Goal: Task Accomplishment & Management: Manage account settings

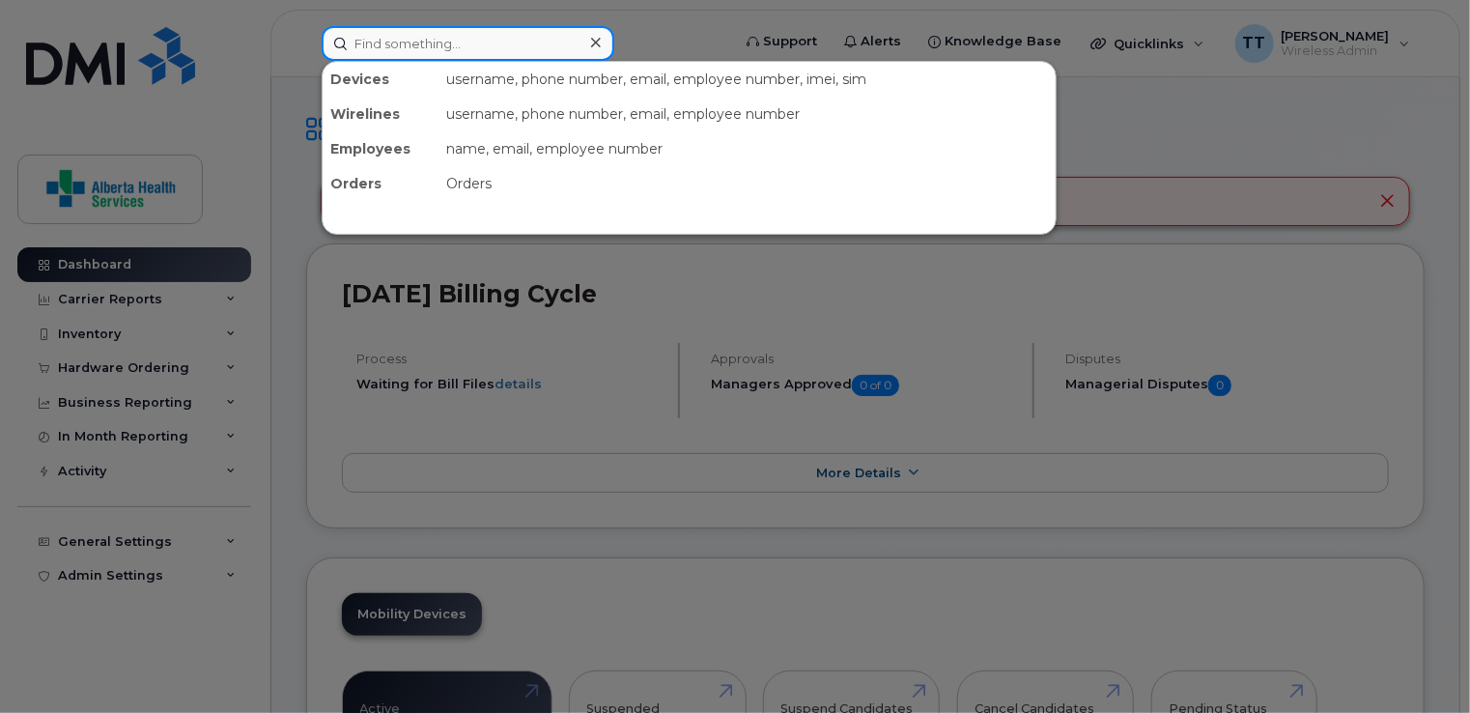
paste input "587-372-2519"
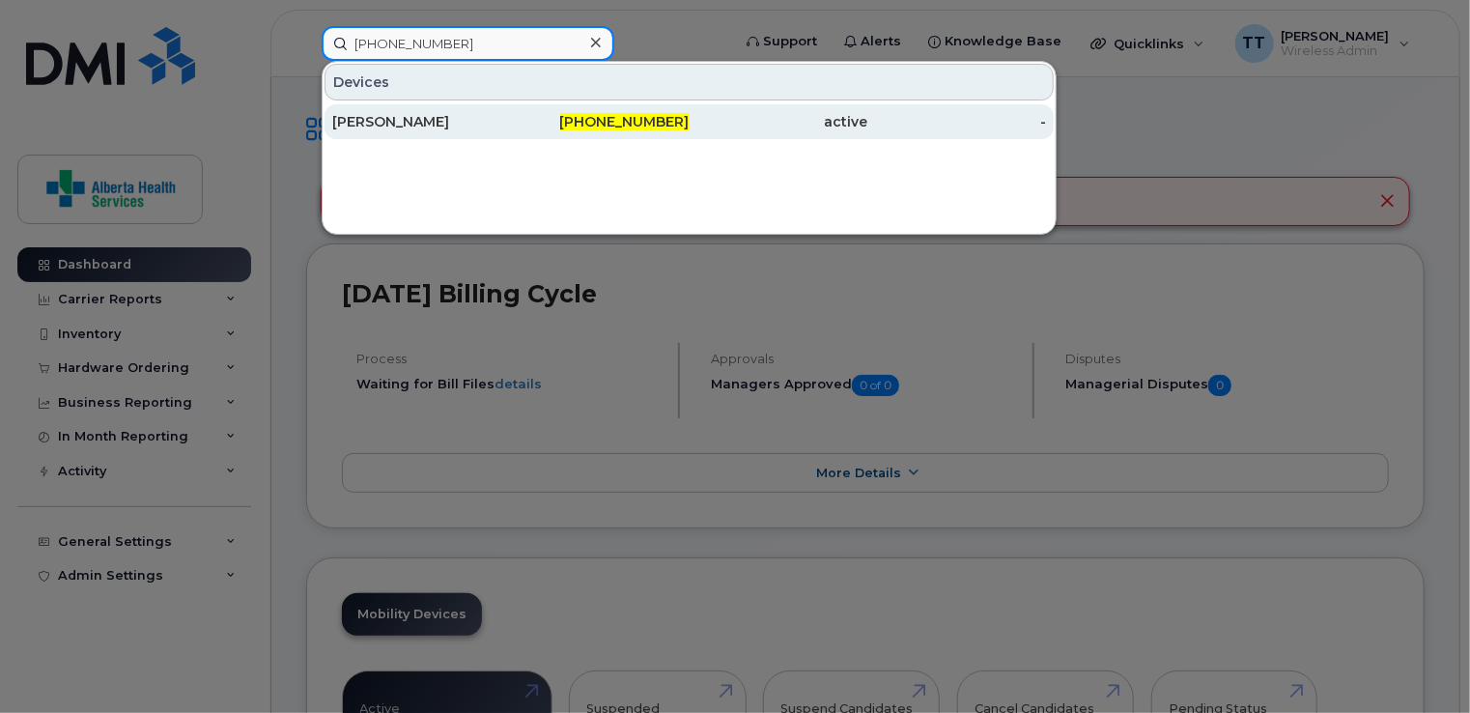
type input "587-372-2519"
click at [363, 115] on div "[PERSON_NAME]" at bounding box center [421, 121] width 179 height 19
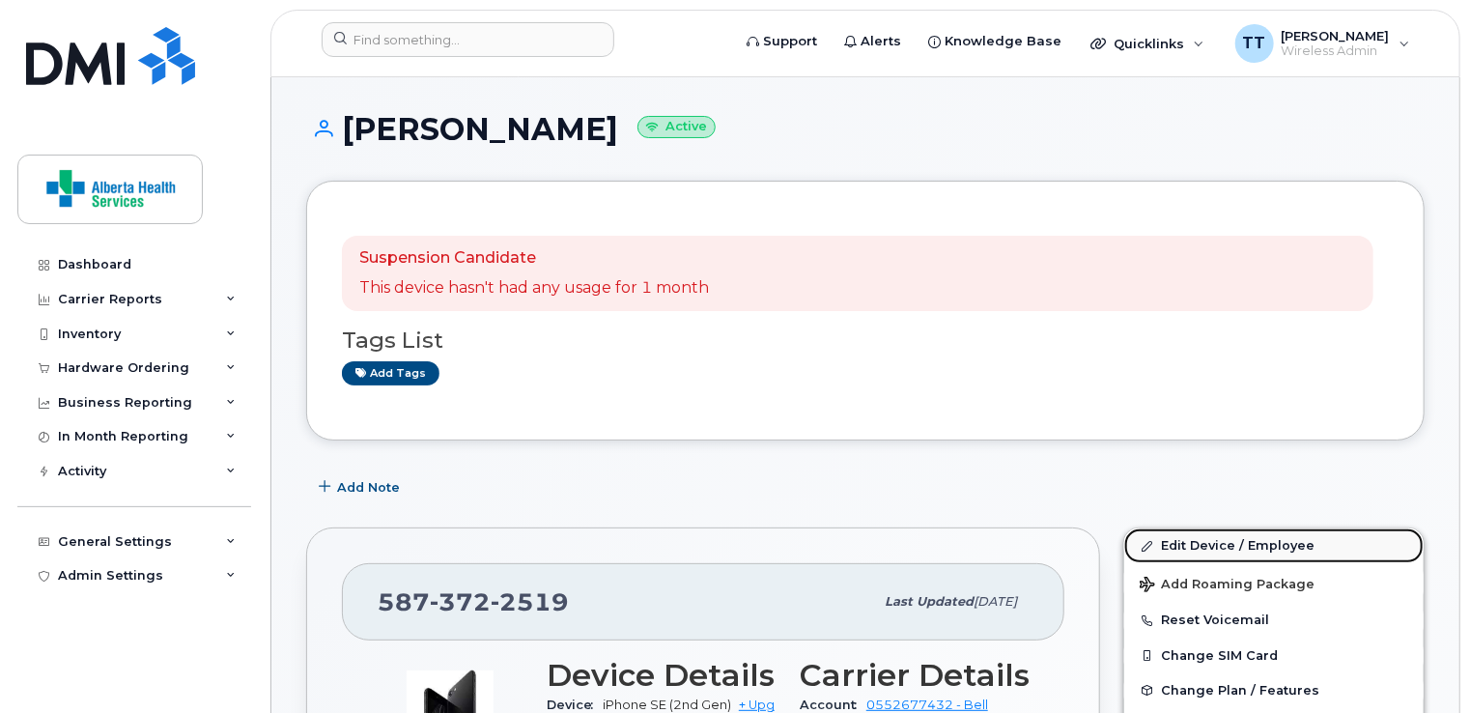
click at [1248, 545] on link "Edit Device / Employee" at bounding box center [1273, 545] width 299 height 35
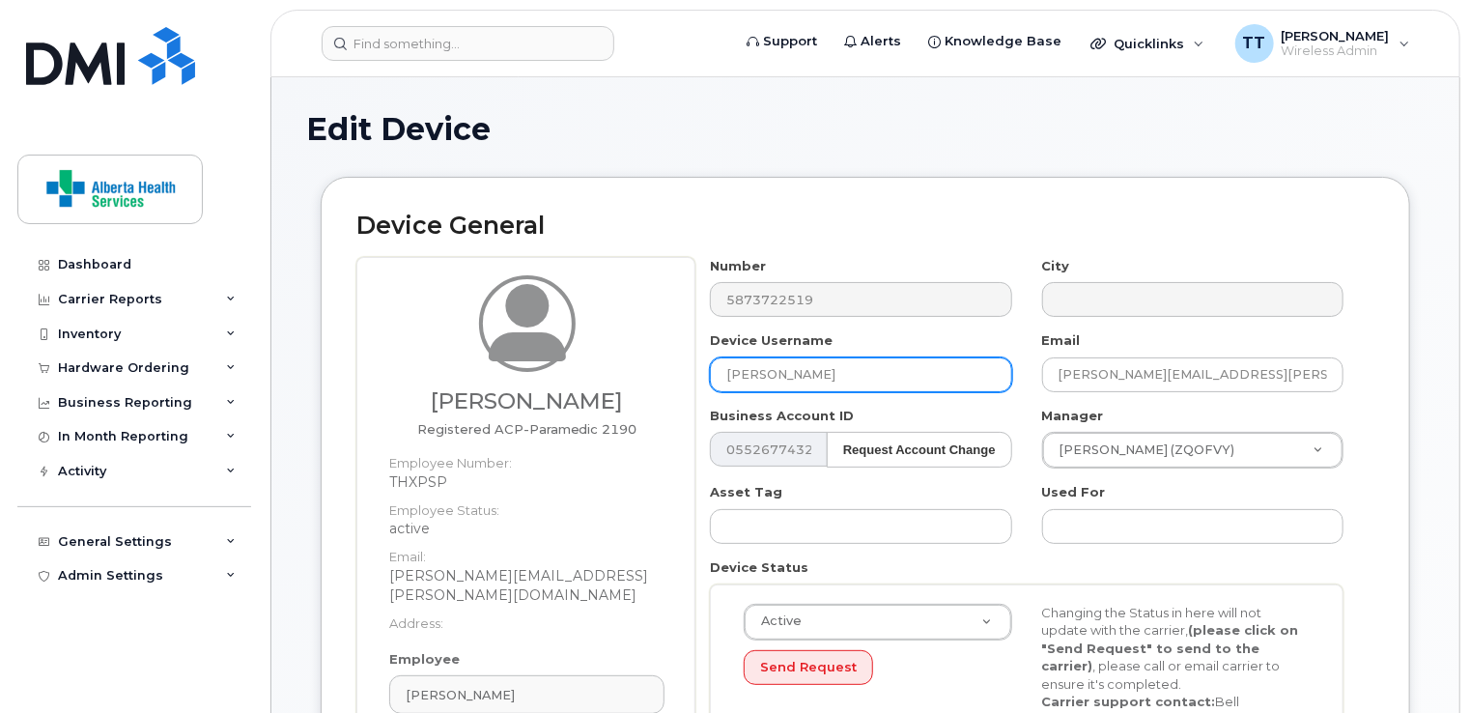
drag, startPoint x: 815, startPoint y: 367, endPoint x: 644, endPoint y: 383, distance: 171.7
click at [644, 383] on div "[PERSON_NAME] Registered ACP-Paramedic 2190 Employee Number: THXPSP Employee St…" at bounding box center [865, 548] width 1018 height 583
paste input "[PERSON_NAME]"
type input "[PERSON_NAME]"
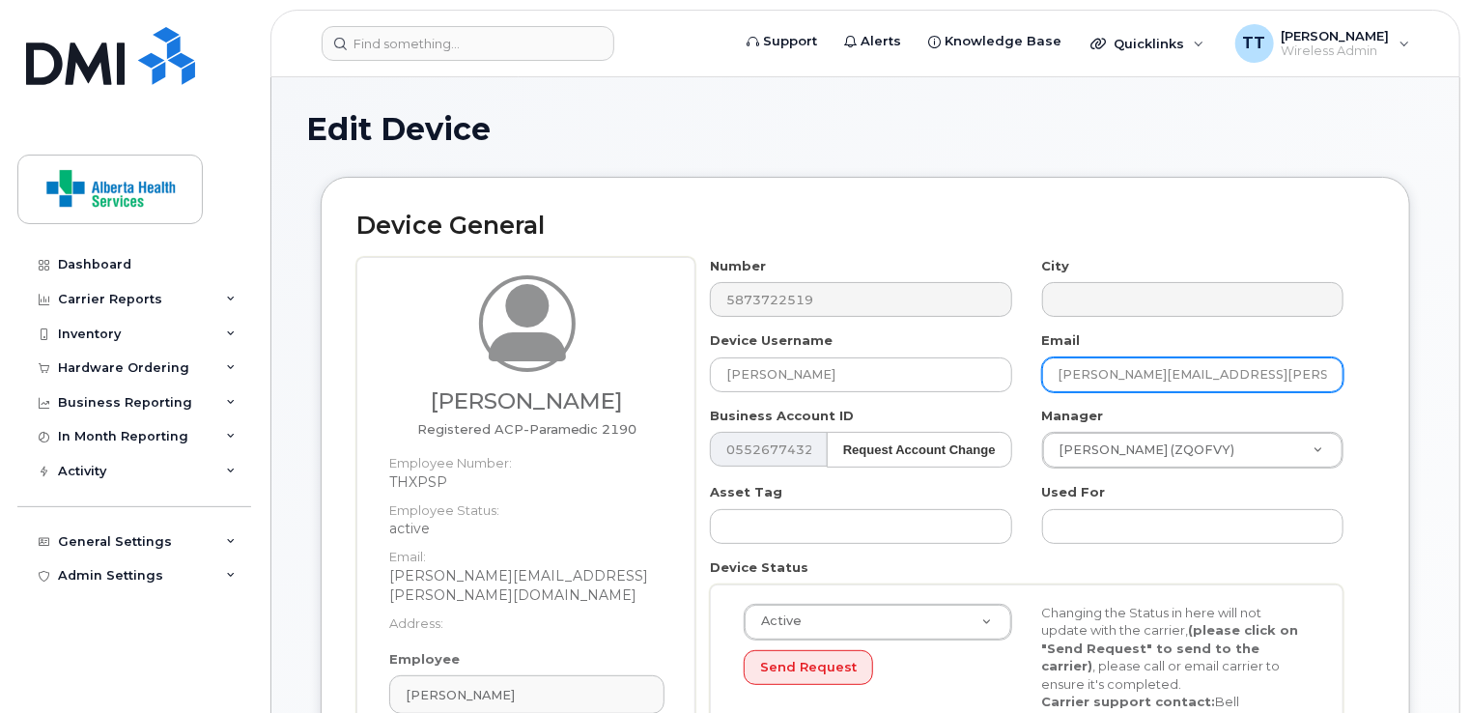
drag, startPoint x: 1318, startPoint y: 372, endPoint x: 1020, endPoint y: 356, distance: 298.8
click at [1021, 356] on div "Number 5873722519 City Device Username [PERSON_NAME] Email [PERSON_NAME][EMAIL_…" at bounding box center [1026, 510] width 663 height 506
paste input "[PERSON_NAME][EMAIL_ADDRESS][PERSON_NAME][DOMAIN_NAME]."
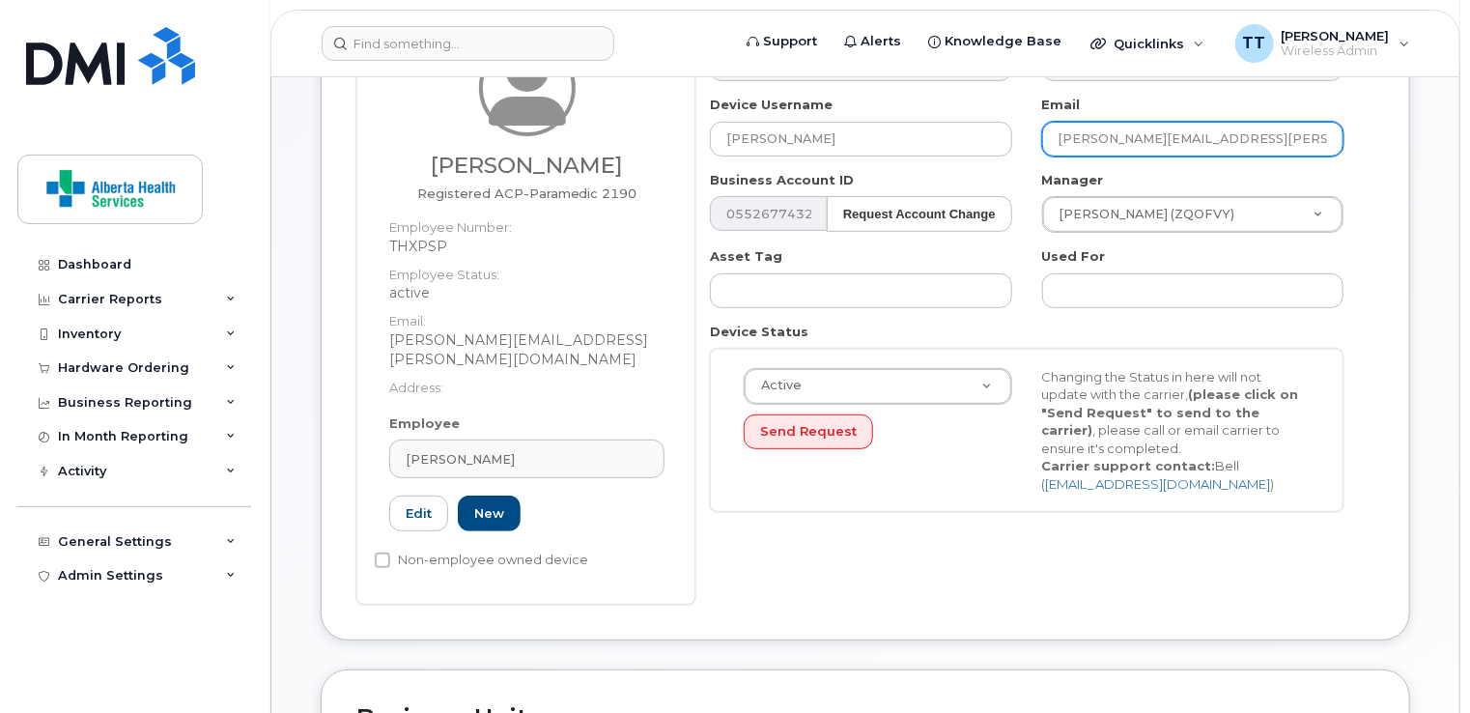
scroll to position [193, 0]
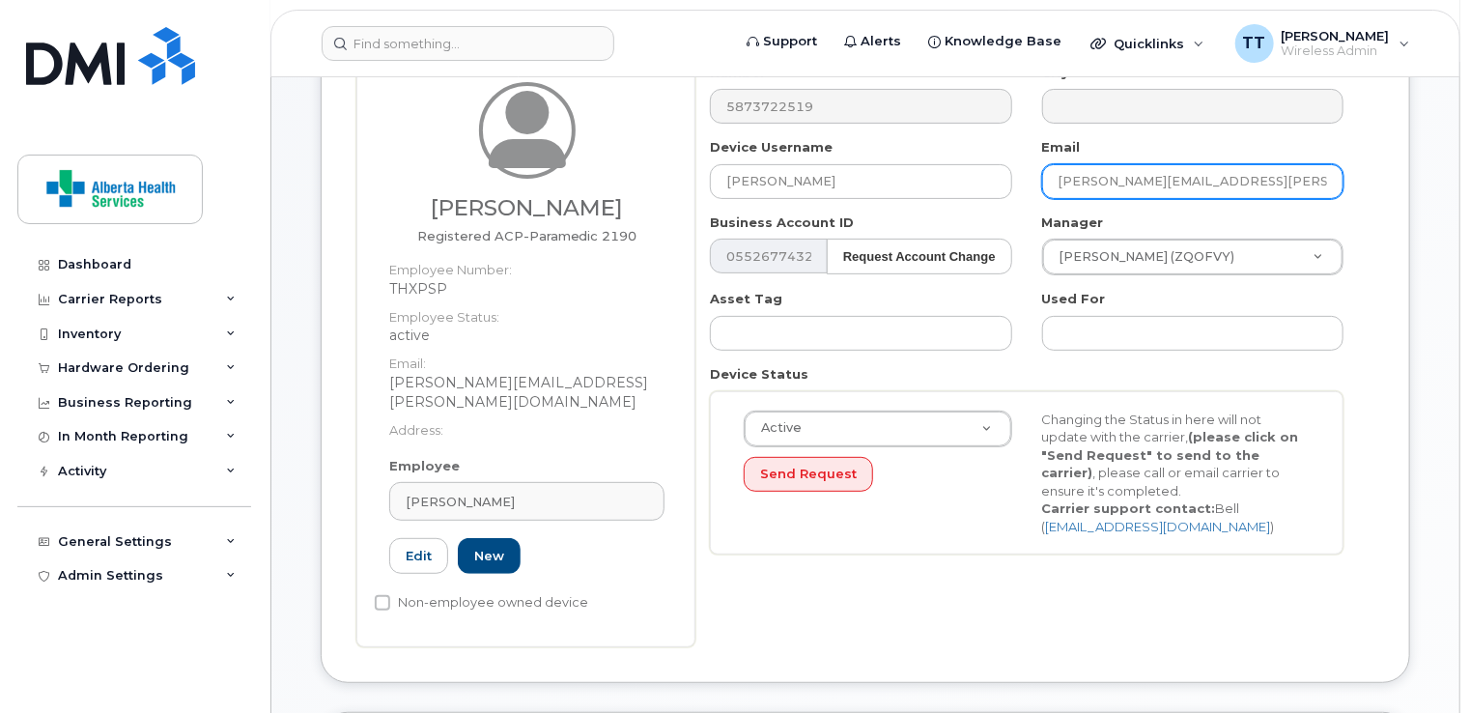
click at [1307, 181] on input "[PERSON_NAME][EMAIL_ADDRESS][PERSON_NAME][DOMAIN_NAME]." at bounding box center [1192, 181] width 301 height 35
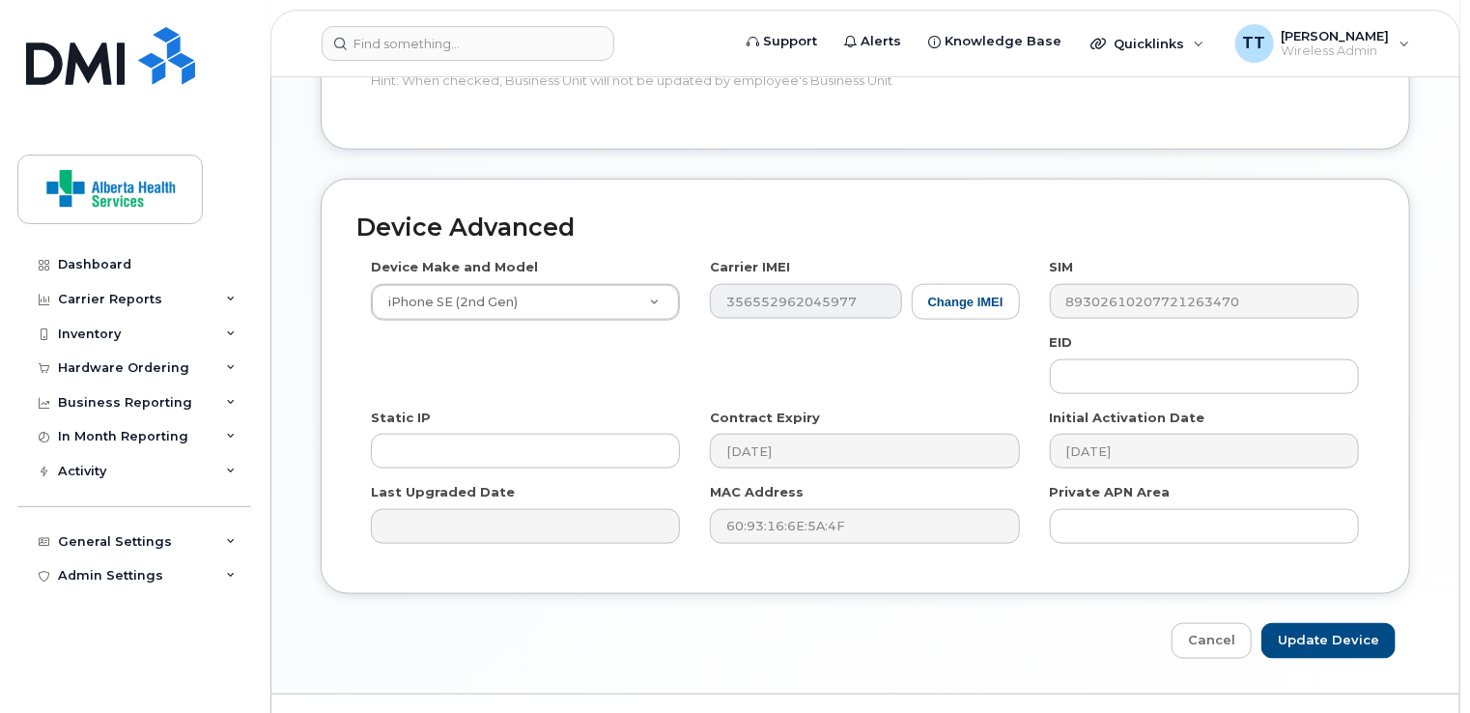
scroll to position [1024, 0]
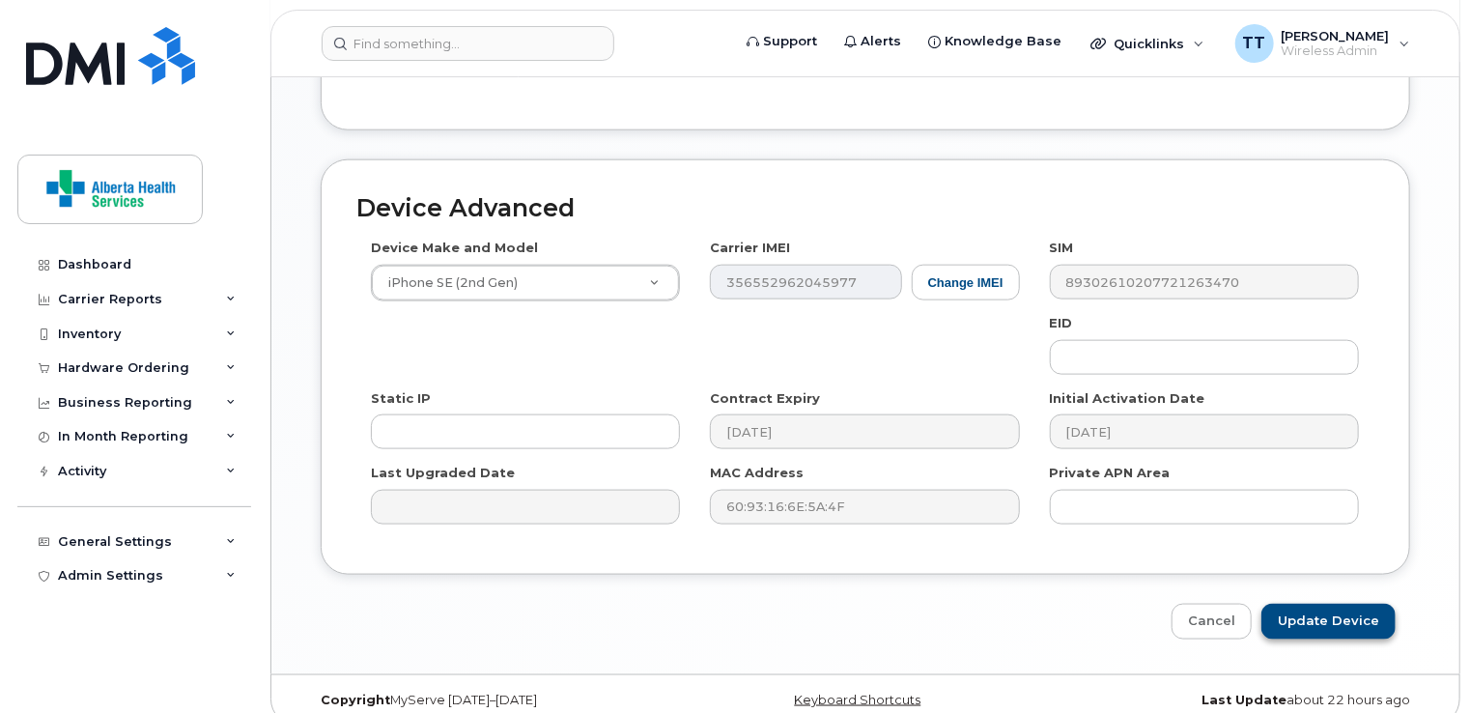
type input "[PERSON_NAME][EMAIL_ADDRESS][PERSON_NAME][DOMAIN_NAME]"
click at [1333, 604] on input "Update Device" at bounding box center [1328, 622] width 134 height 36
type input "Saving..."
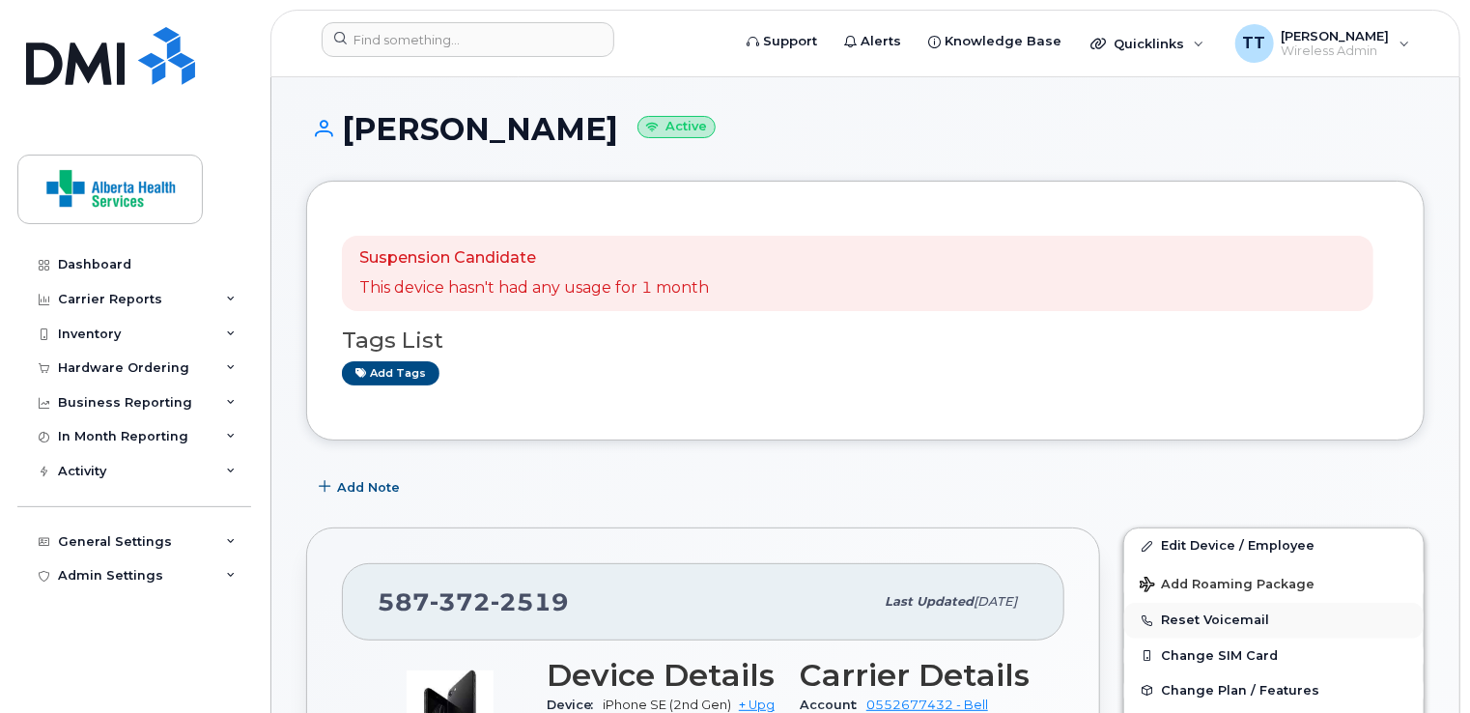
click at [1174, 616] on button "Reset Voicemail" at bounding box center [1273, 620] width 299 height 35
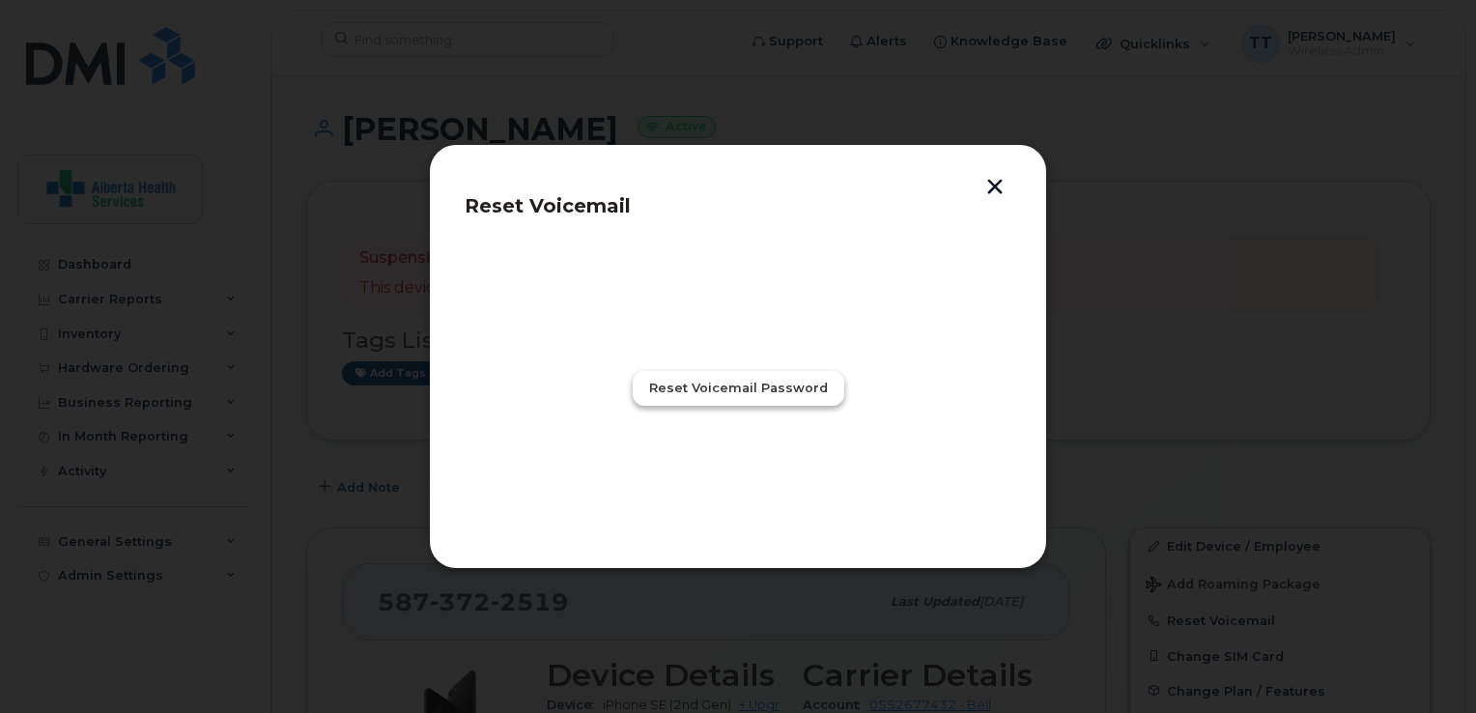
click at [726, 396] on span "Reset Voicemail Password" at bounding box center [738, 388] width 179 height 18
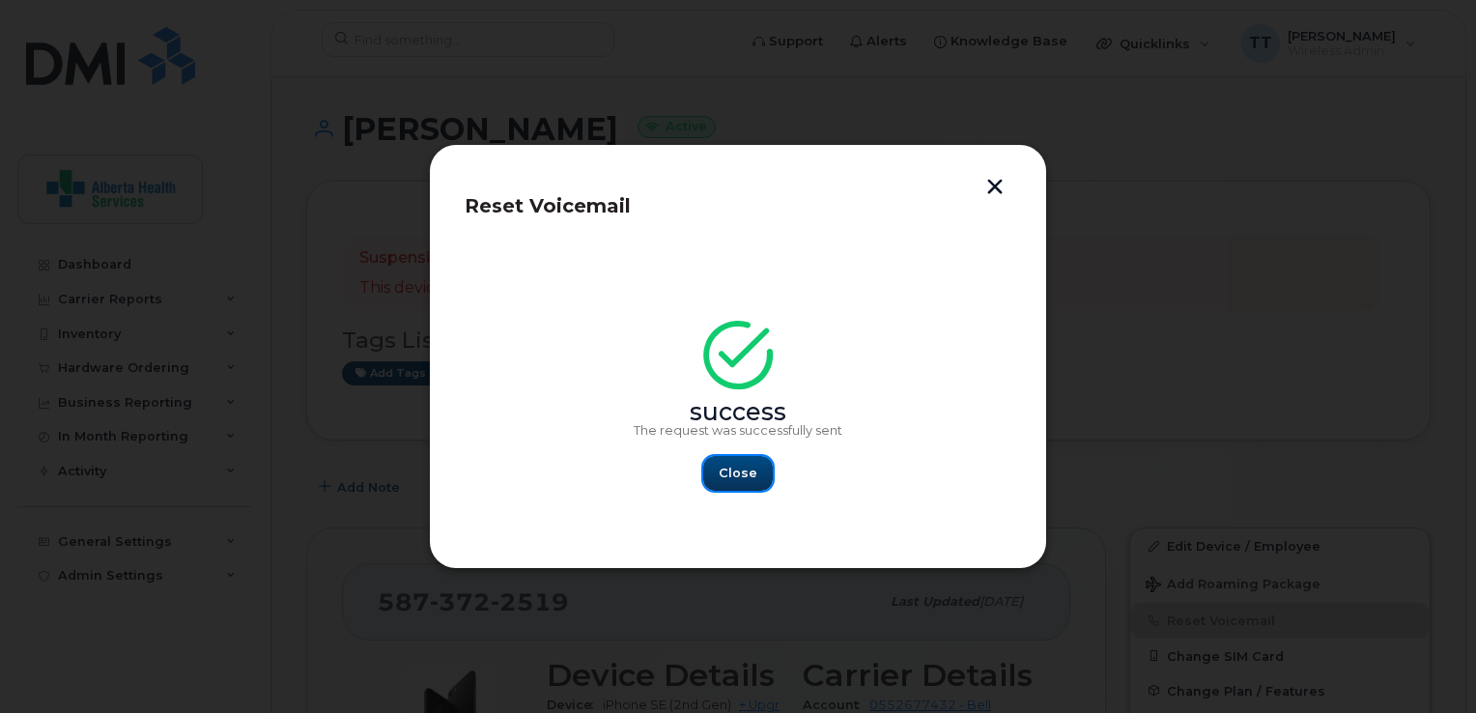
click at [740, 467] on span "Close" at bounding box center [738, 473] width 39 height 18
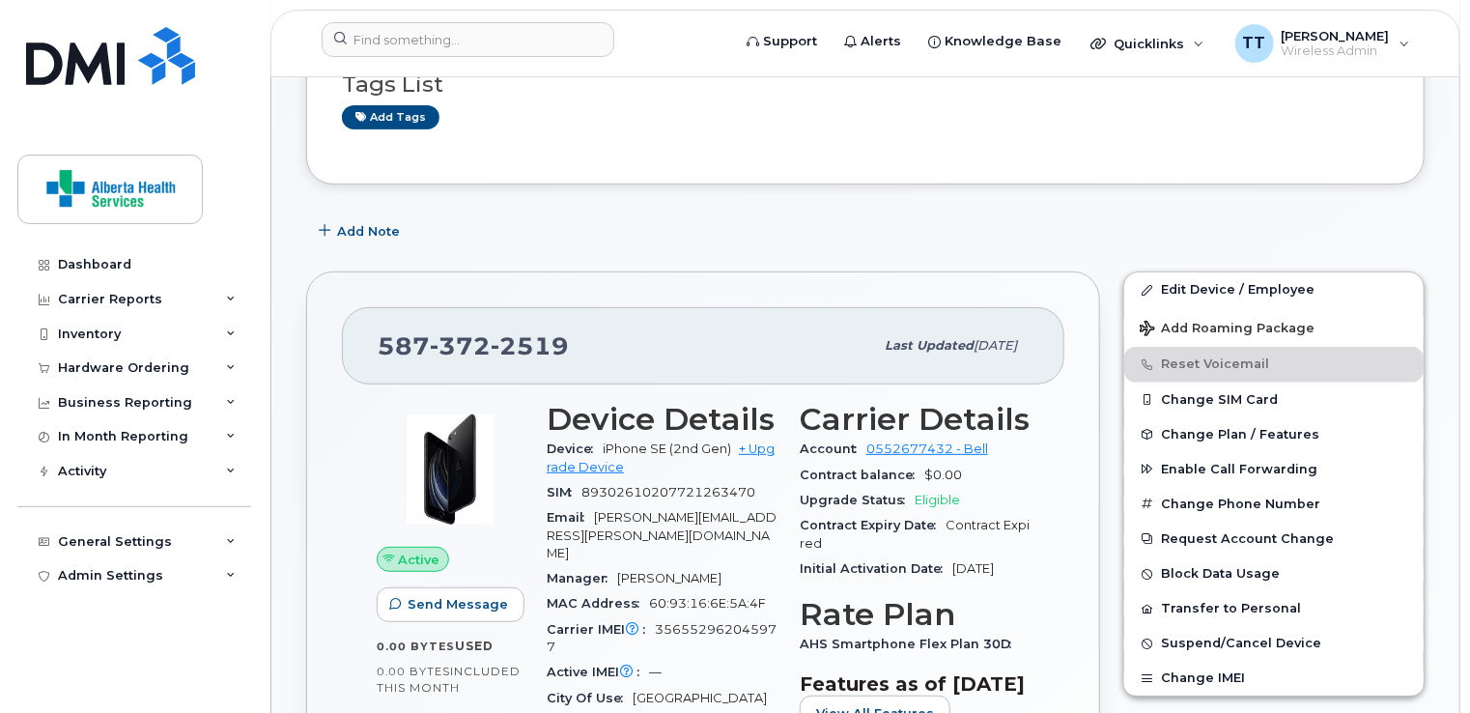
scroll to position [290, 0]
